Goal: Information Seeking & Learning: Find specific fact

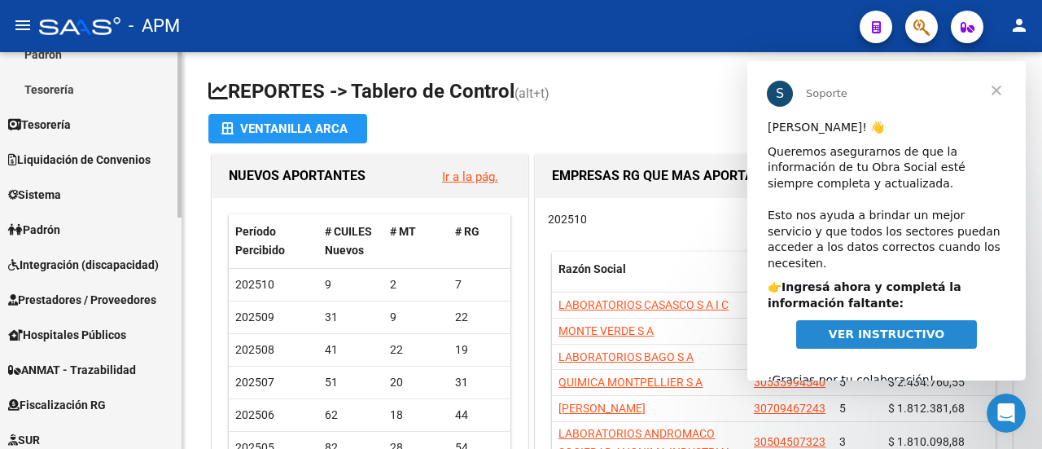
scroll to position [326, 0]
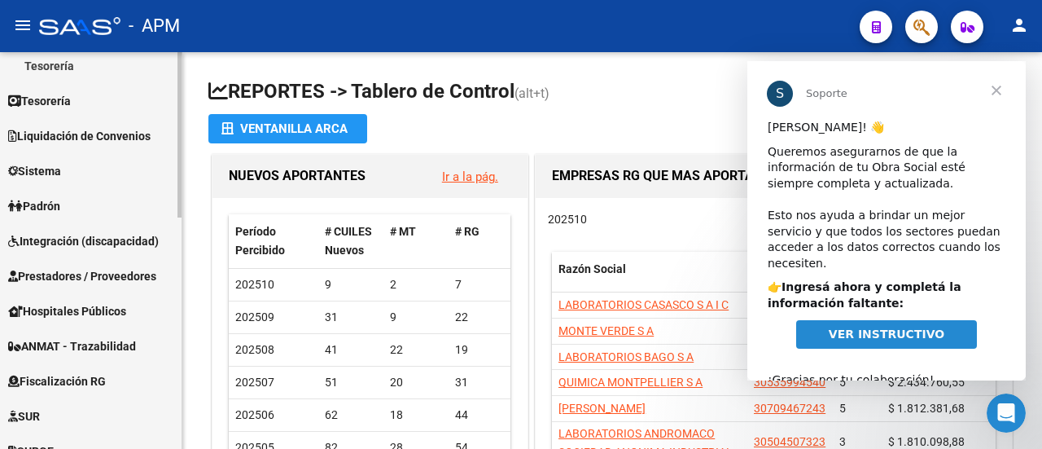
click at [45, 210] on span "Padrón" at bounding box center [34, 206] width 52 height 18
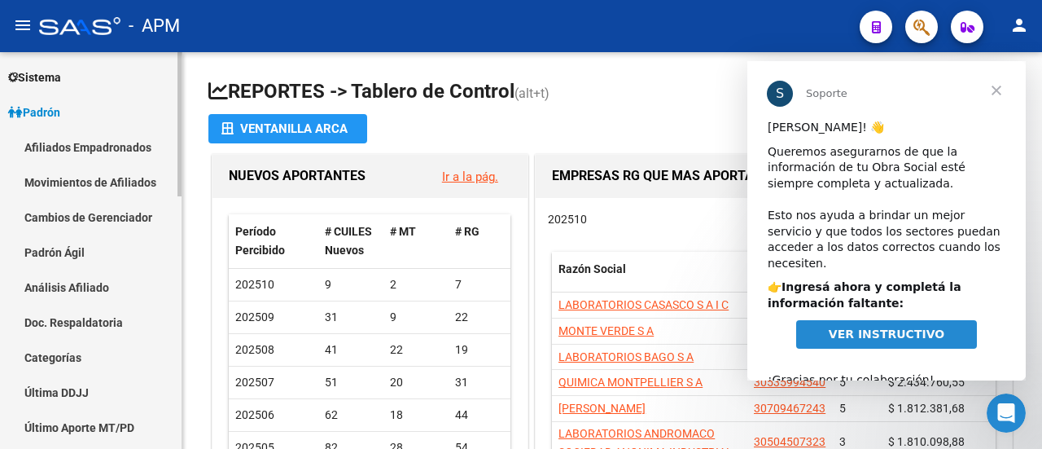
scroll to position [0, 0]
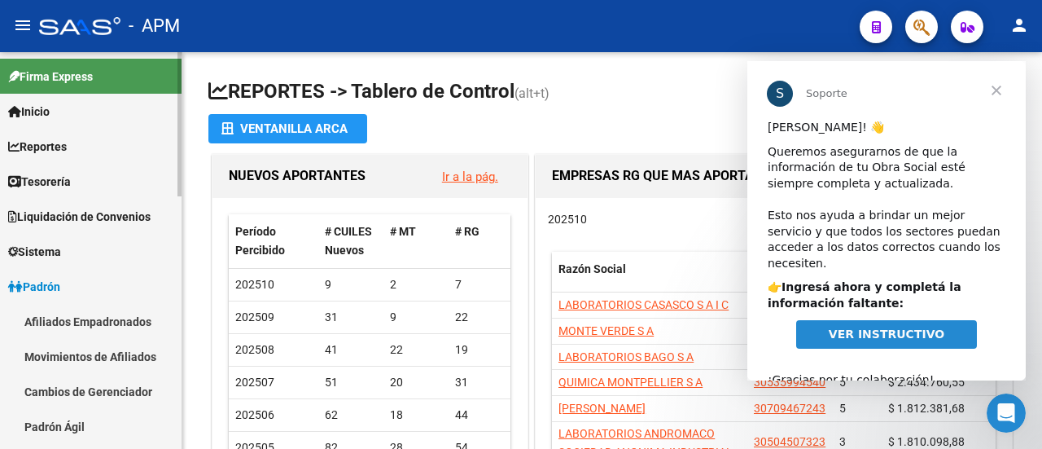
click at [73, 326] on link "Afiliados Empadronados" at bounding box center [91, 321] width 182 height 35
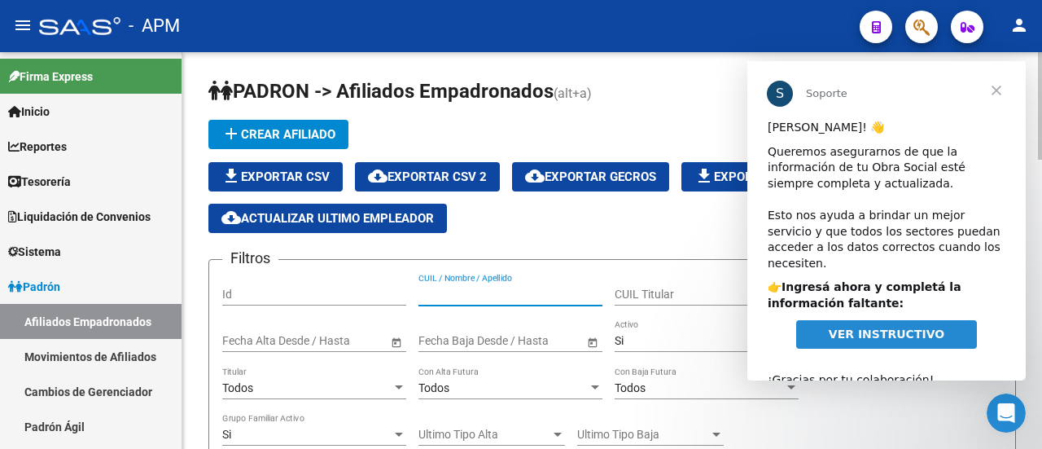
click at [471, 291] on input "CUIL / Nombre / Apellido" at bounding box center [511, 294] width 184 height 14
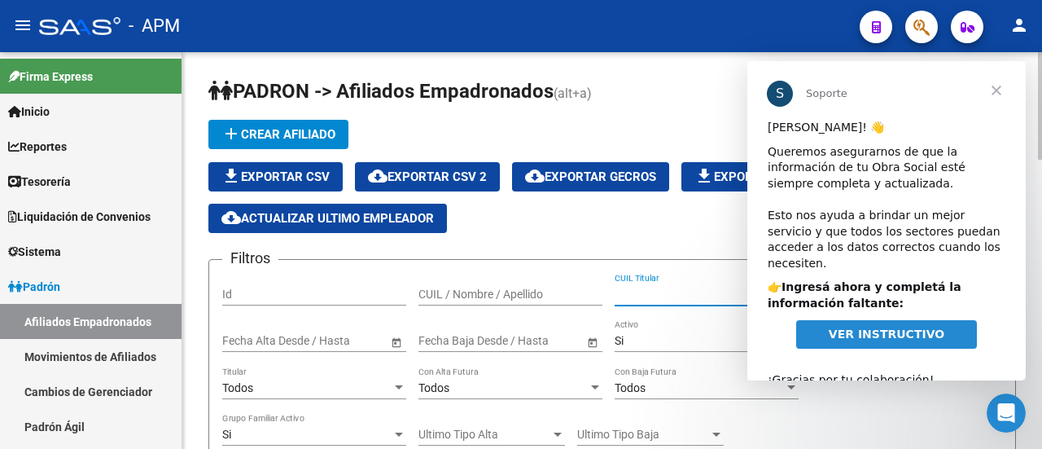
click at [635, 294] on input "CUIL Titular" at bounding box center [707, 294] width 184 height 14
paste input "43428473"
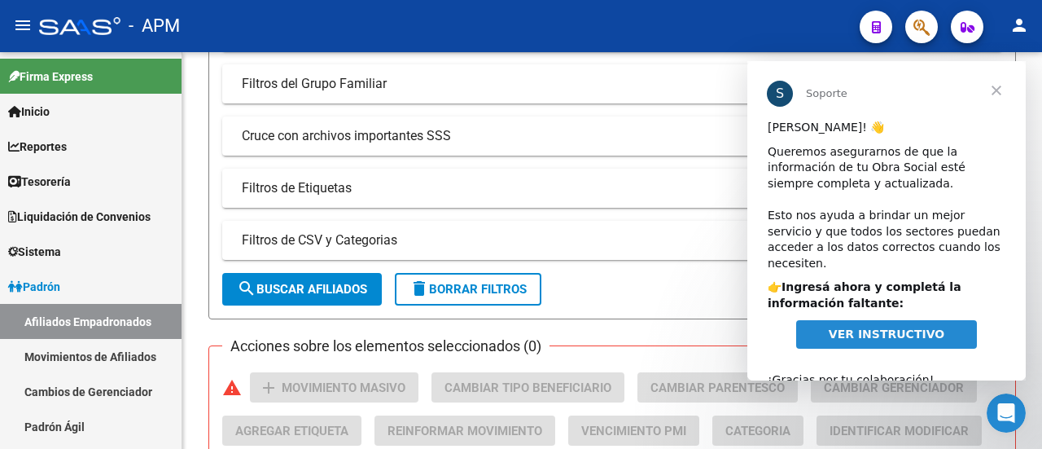
scroll to position [489, 0]
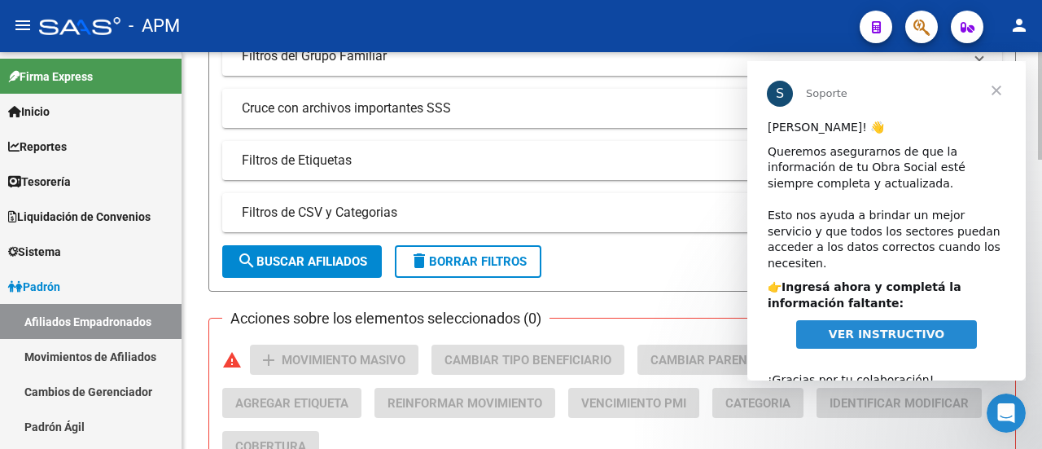
type input "20434284733"
click at [300, 254] on span "search Buscar Afiliados" at bounding box center [302, 261] width 130 height 15
click at [1000, 92] on span "Cerrar" at bounding box center [996, 90] width 59 height 59
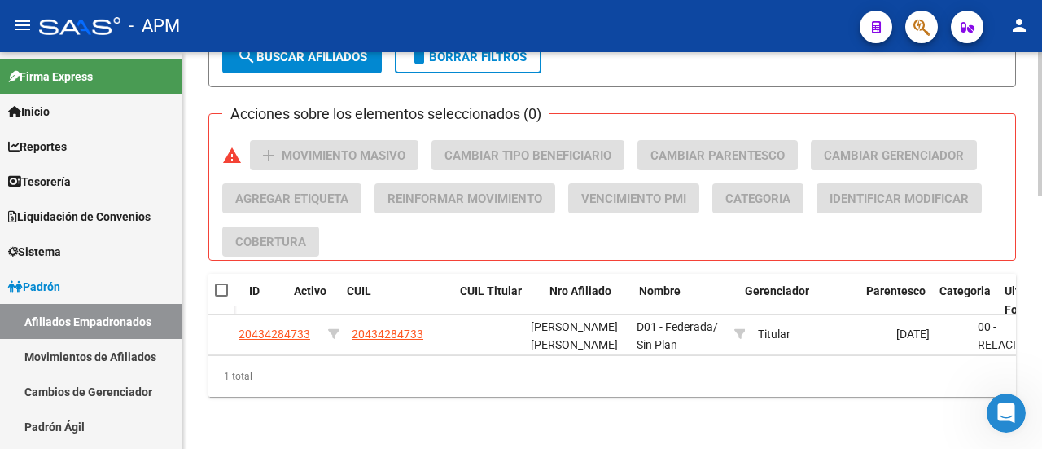
scroll to position [0, 0]
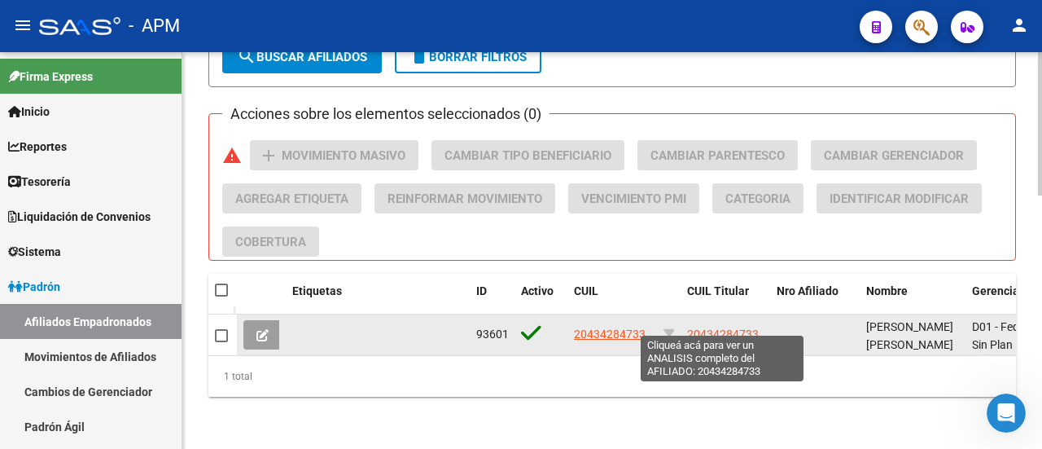
click at [720, 327] on span "20434284733" at bounding box center [723, 333] width 72 height 13
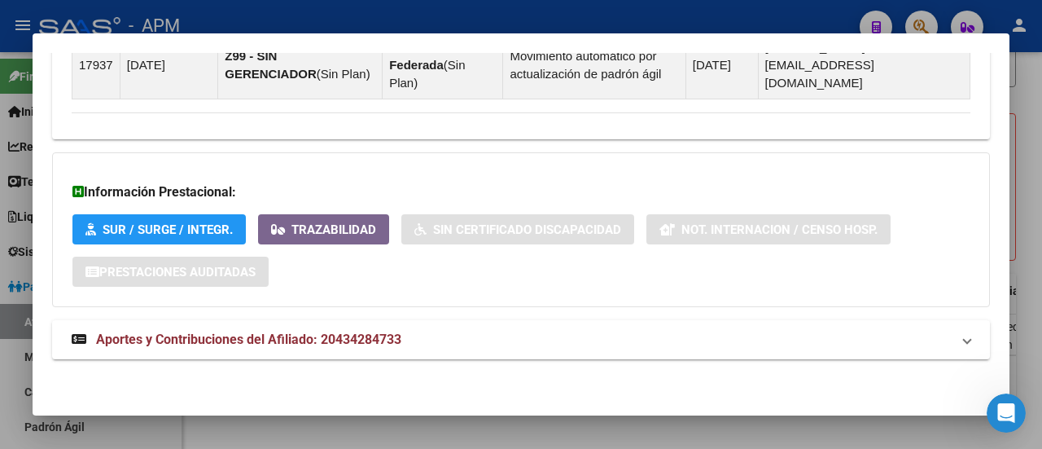
scroll to position [1149, 0]
click at [256, 337] on span "Aportes y Contribuciones del Afiliado: 20434284733" at bounding box center [248, 338] width 305 height 15
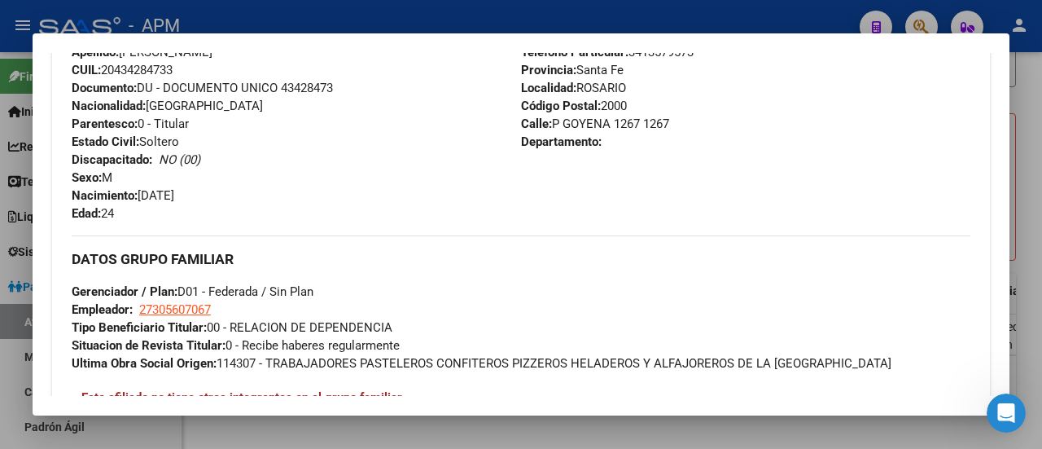
scroll to position [579, 0]
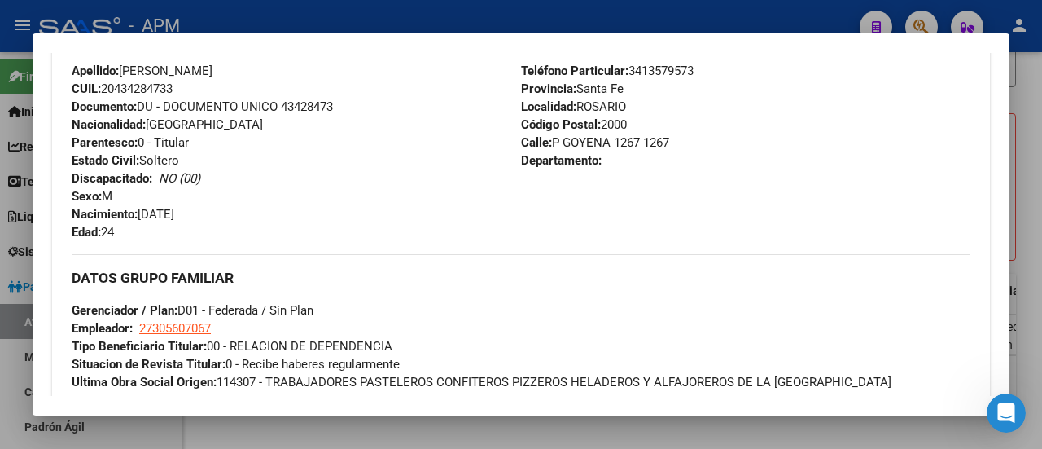
drag, startPoint x: 122, startPoint y: 113, endPoint x: 318, endPoint y: 112, distance: 195.4
click at [318, 112] on div "Apellido: [PERSON_NAME]: 20434284733 Documento: DU - DOCUMENTO UNICO 43428473 N…" at bounding box center [296, 151] width 449 height 179
copy span "[PERSON_NAME]"
